Goal: Information Seeking & Learning: Learn about a topic

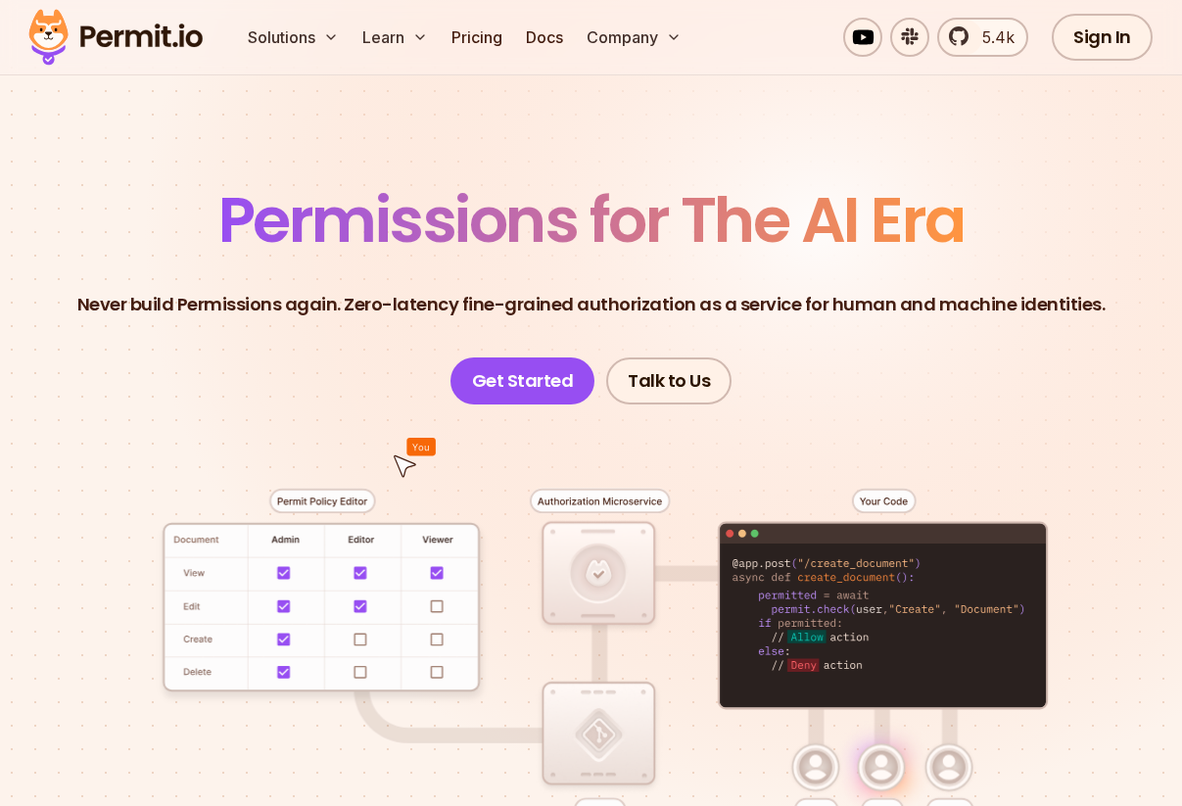
scroll to position [60, 0]
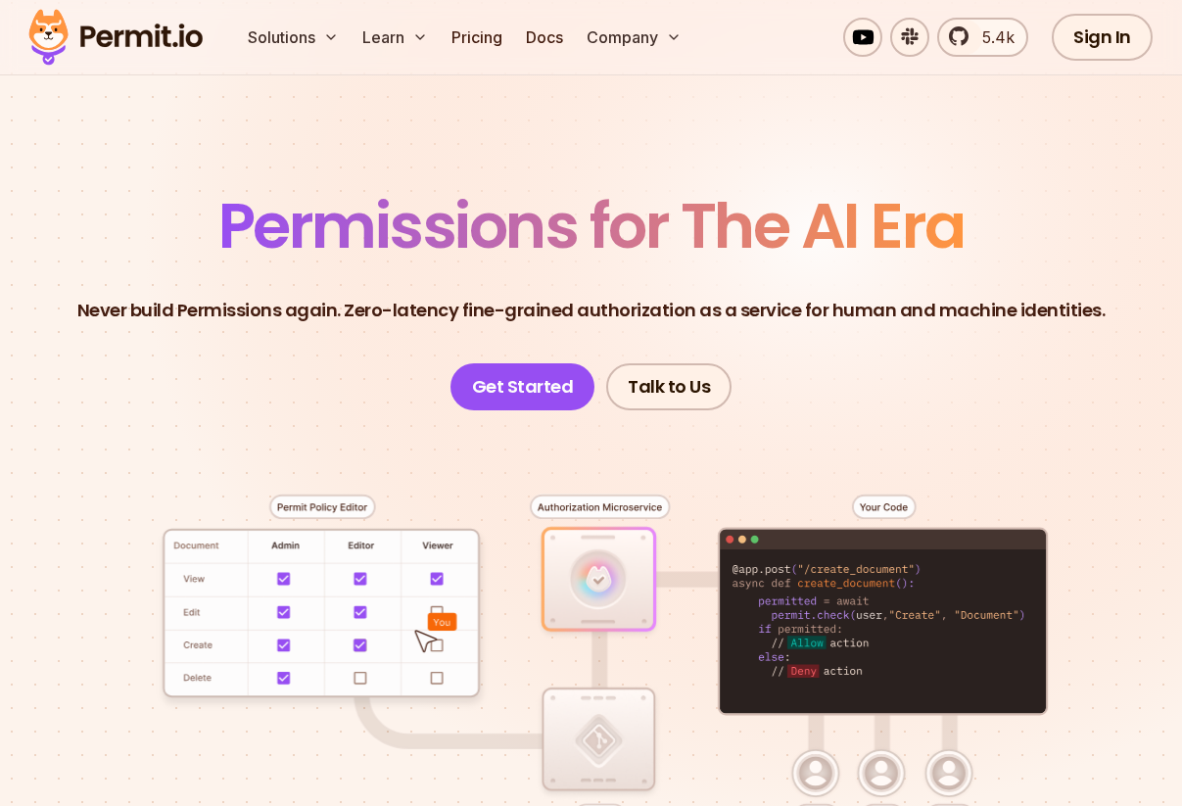
click at [784, 201] on span "Permissions for The AI Era" at bounding box center [591, 225] width 746 height 87
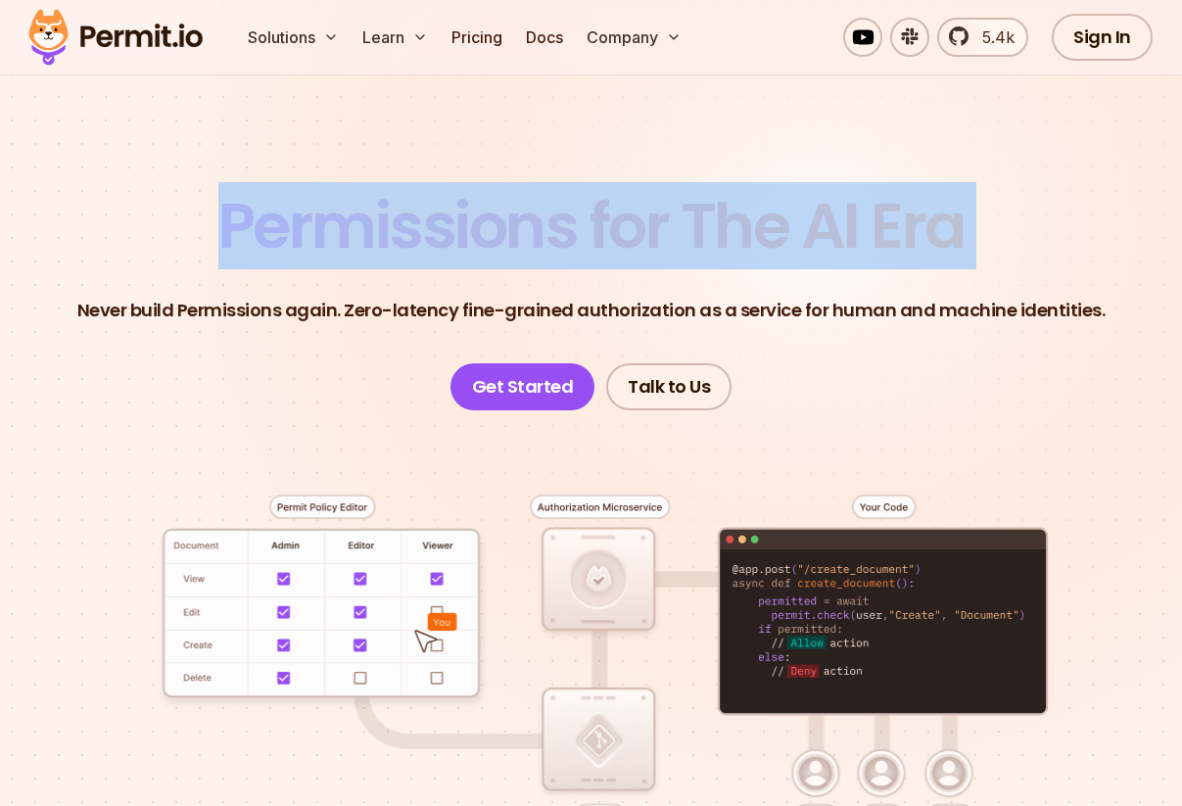
click at [784, 201] on span "Permissions for The AI Era" at bounding box center [591, 225] width 746 height 87
click at [790, 233] on span "Permissions for The AI Era" at bounding box center [591, 225] width 746 height 87
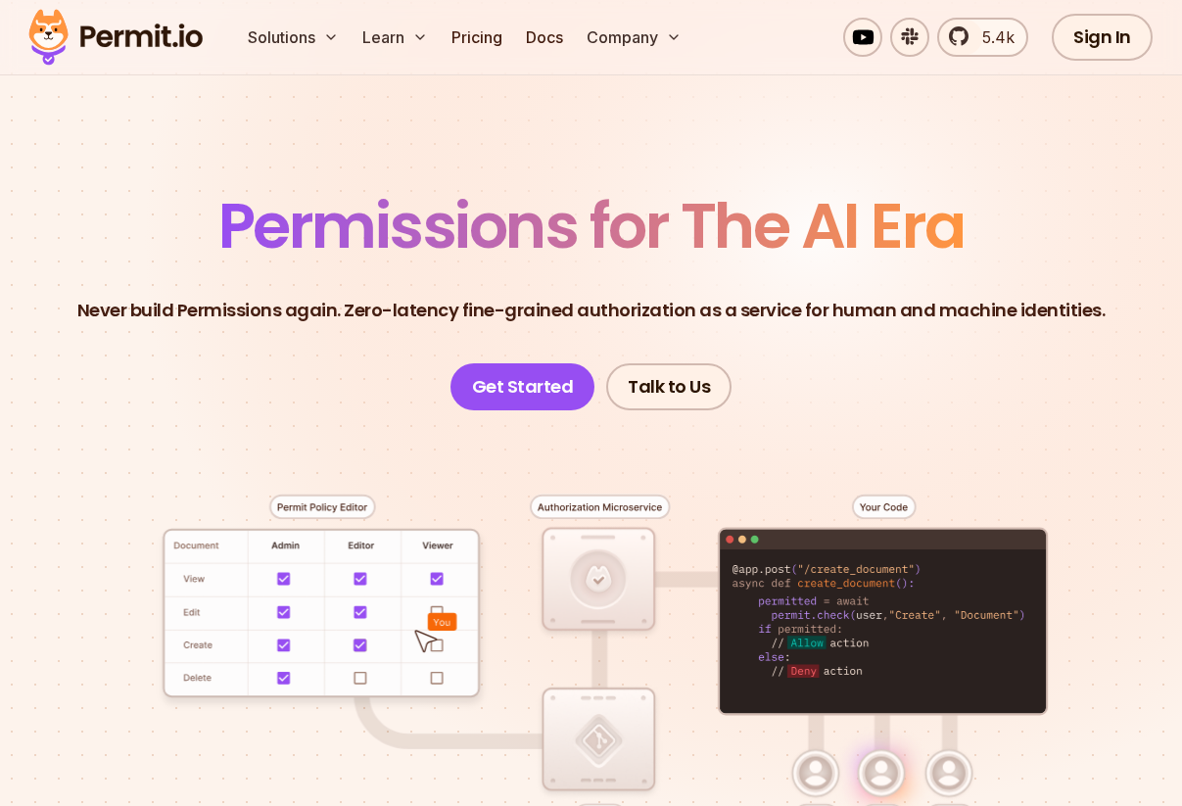
click at [756, 297] on p "Never build Permissions again. Zero-latency fine-grained authorization as a ser…" at bounding box center [591, 310] width 1028 height 27
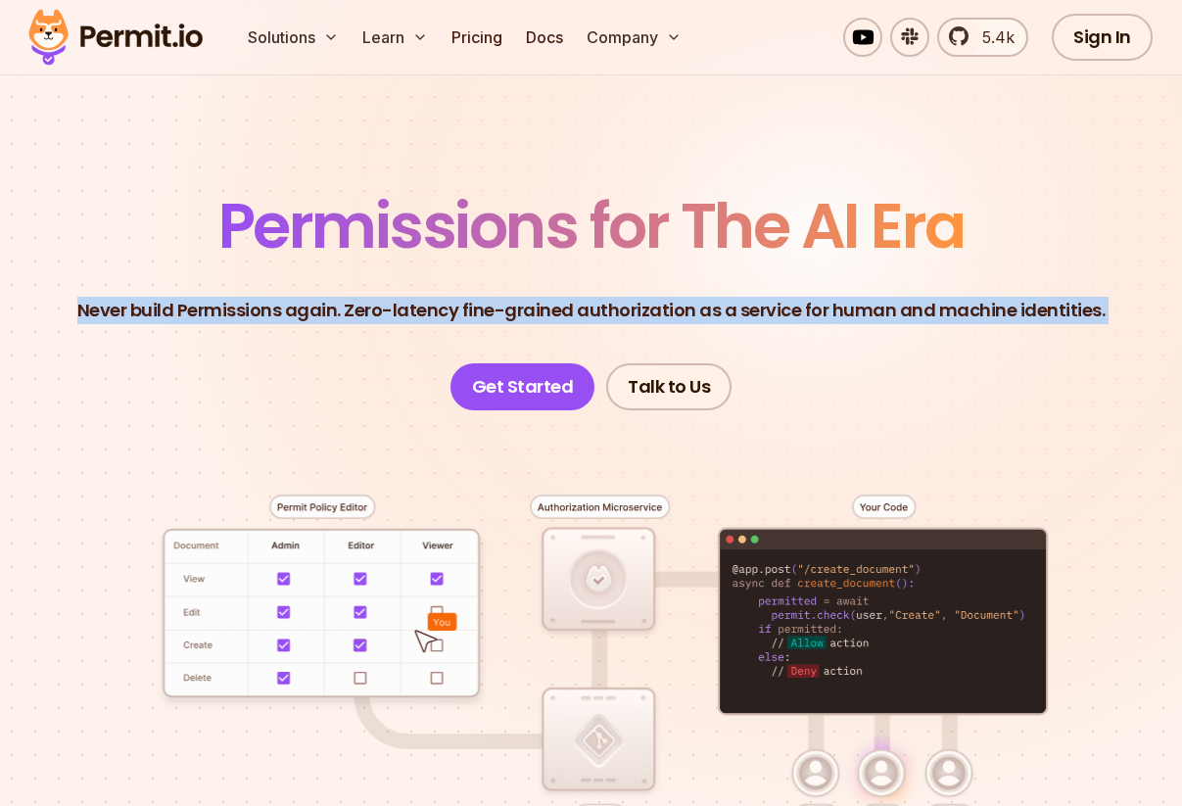
click at [756, 297] on p "Never build Permissions again. Zero-latency fine-grained authorization as a ser…" at bounding box center [591, 310] width 1028 height 27
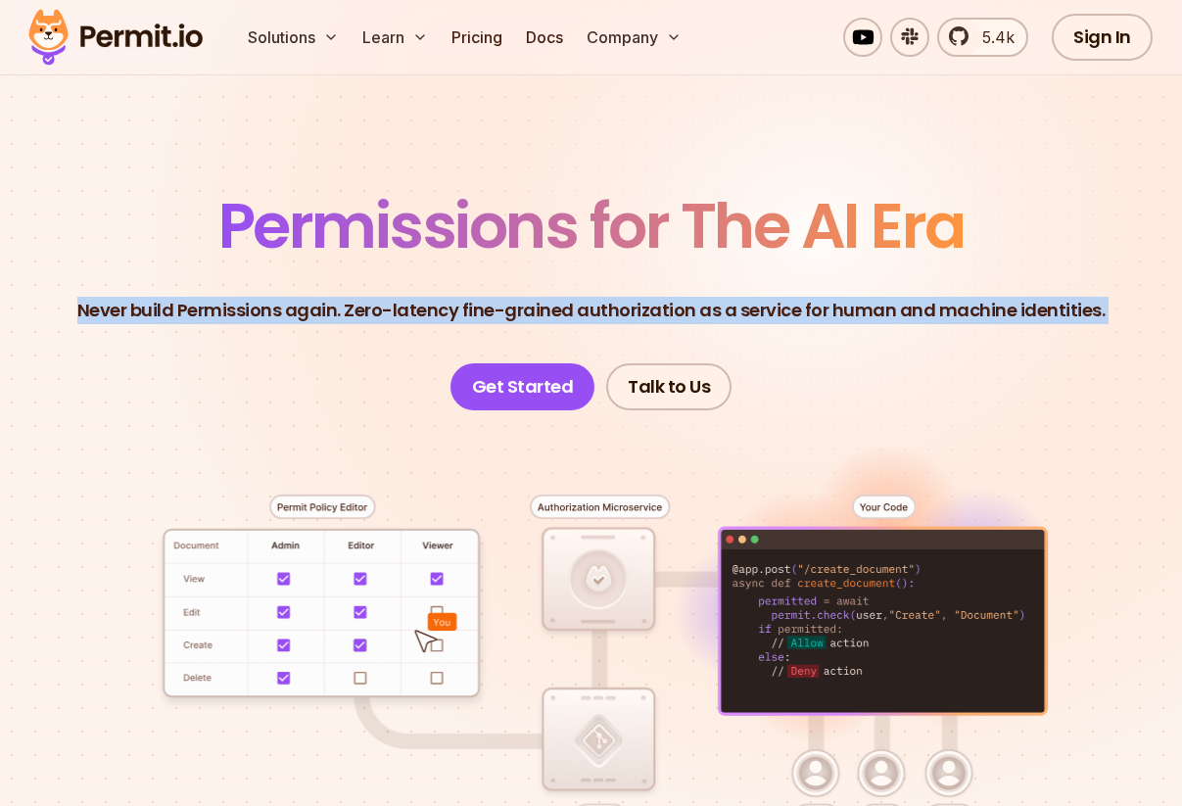
click at [756, 297] on p "Never build Permissions again. Zero-latency fine-grained authorization as a ser…" at bounding box center [591, 310] width 1028 height 27
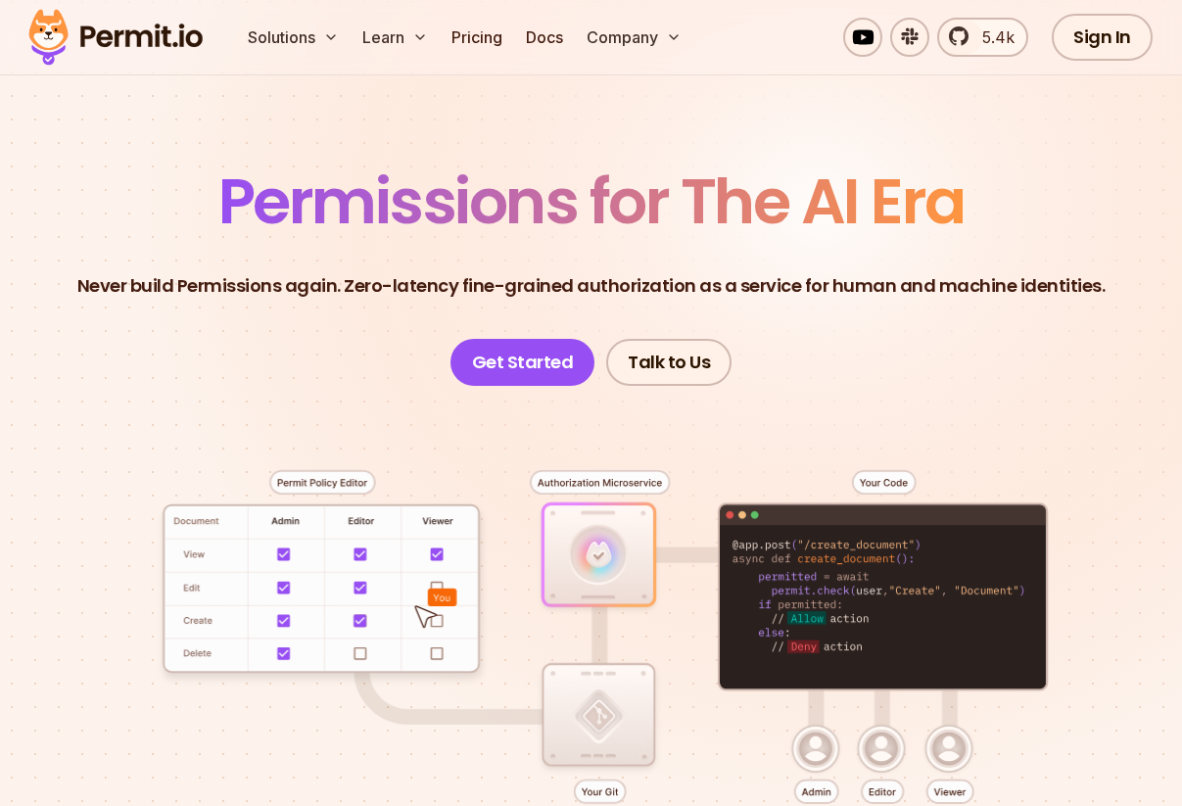
scroll to position [88, 0]
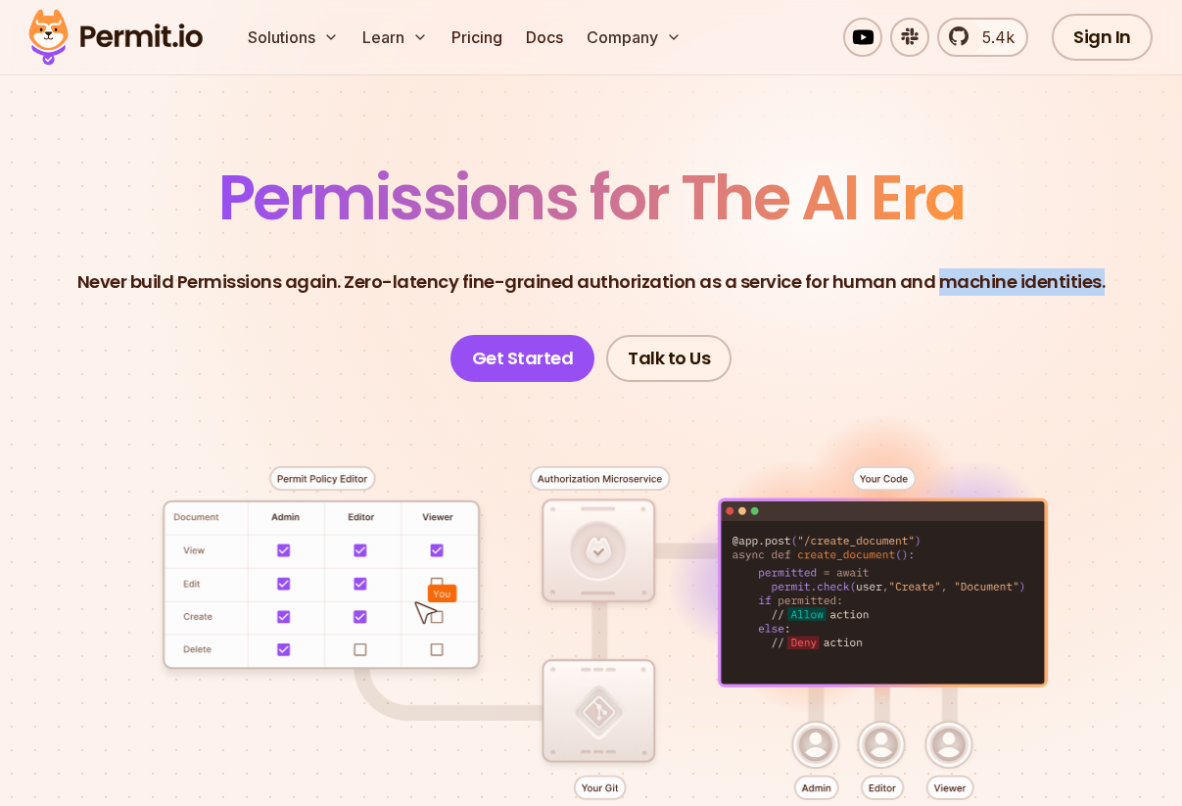
drag, startPoint x: 930, startPoint y: 278, endPoint x: 1112, endPoint y: 283, distance: 182.2
click at [1112, 283] on header "Permissions for The AI Era Never build Permissions again. Zero-latency fine-gra…" at bounding box center [591, 273] width 1088 height 215
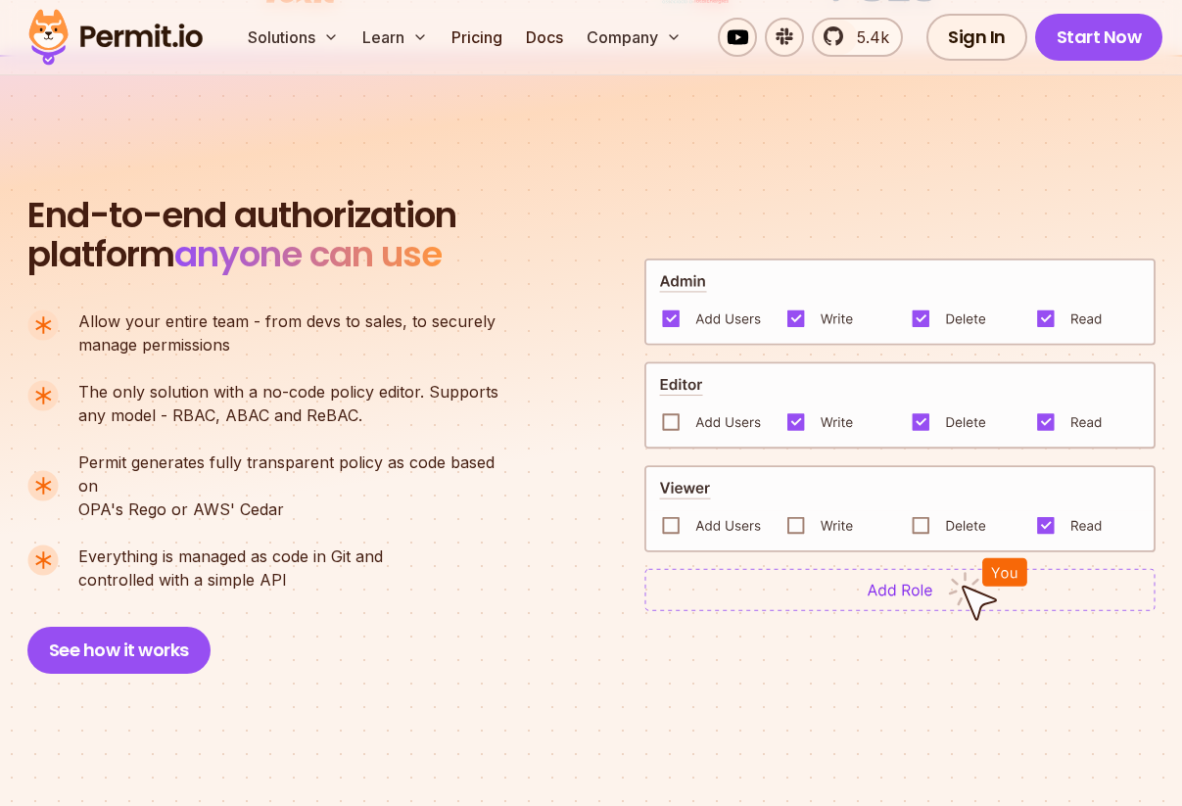
scroll to position [1239, 0]
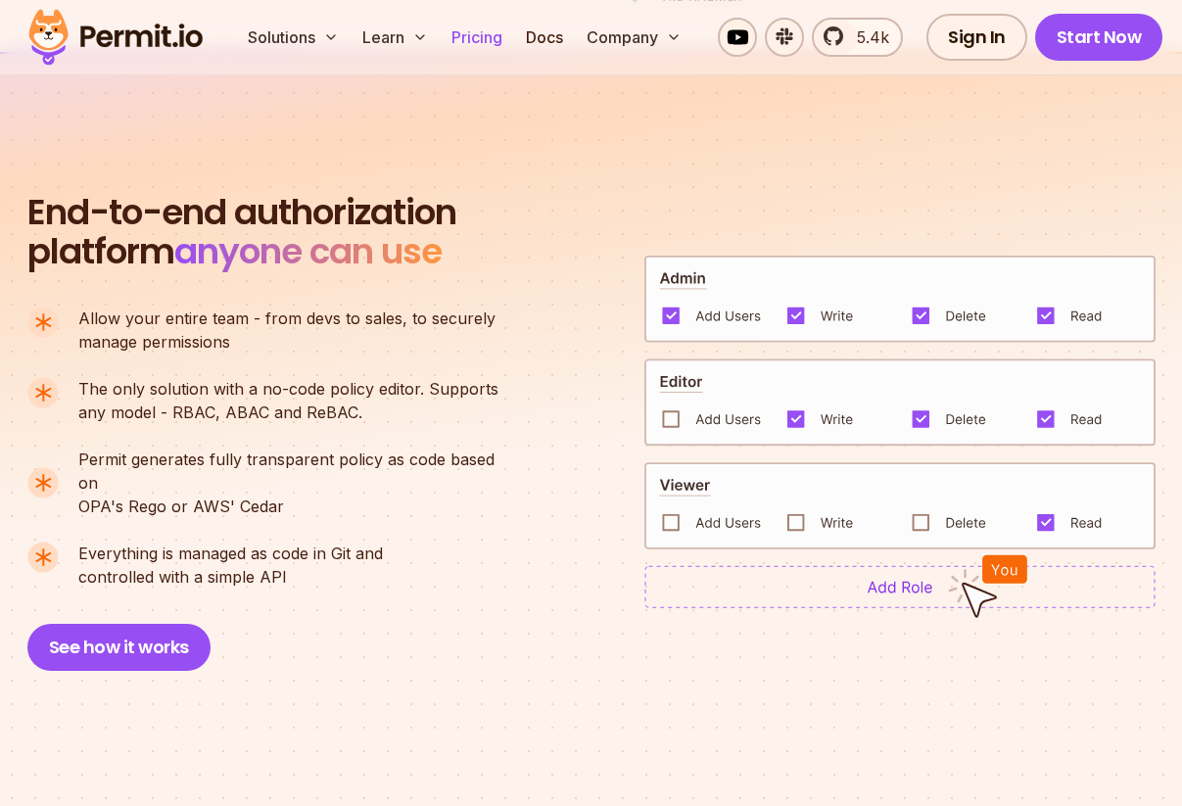
click at [465, 27] on link "Pricing" at bounding box center [477, 37] width 67 height 39
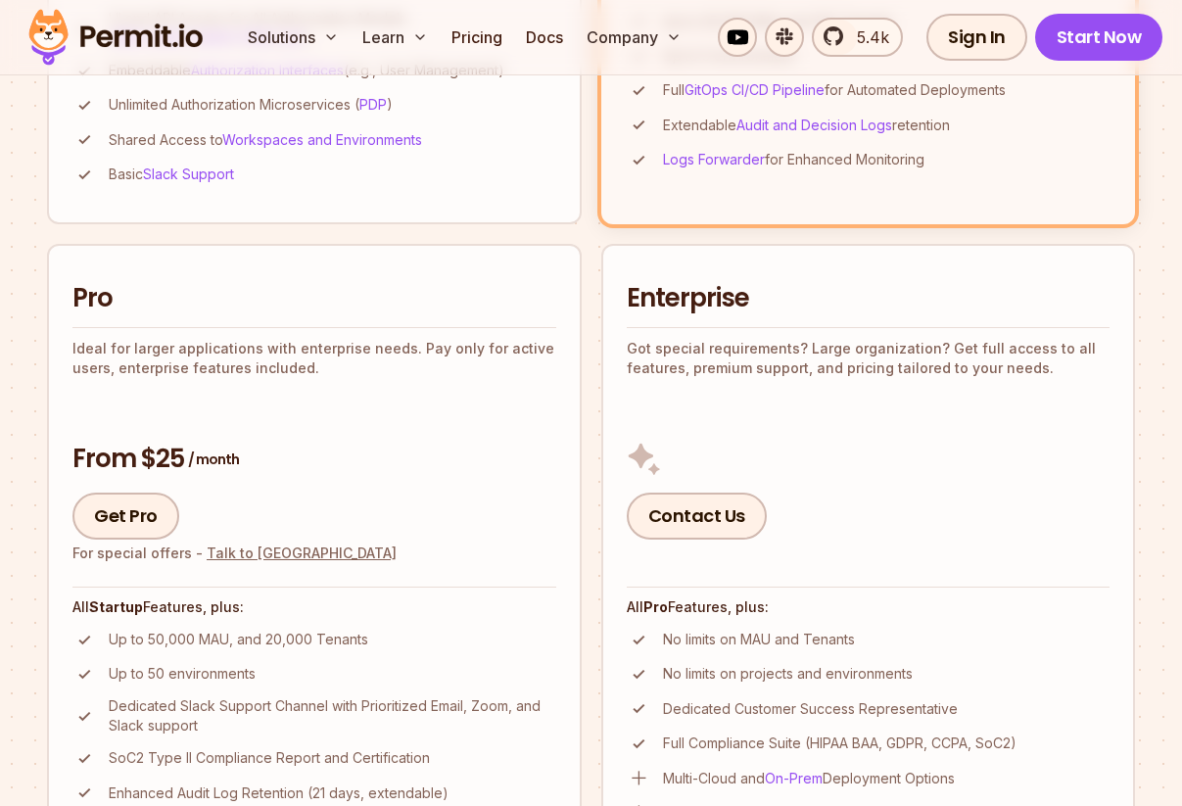
scroll to position [847, 0]
